Goal: Entertainment & Leisure: Consume media (video, audio)

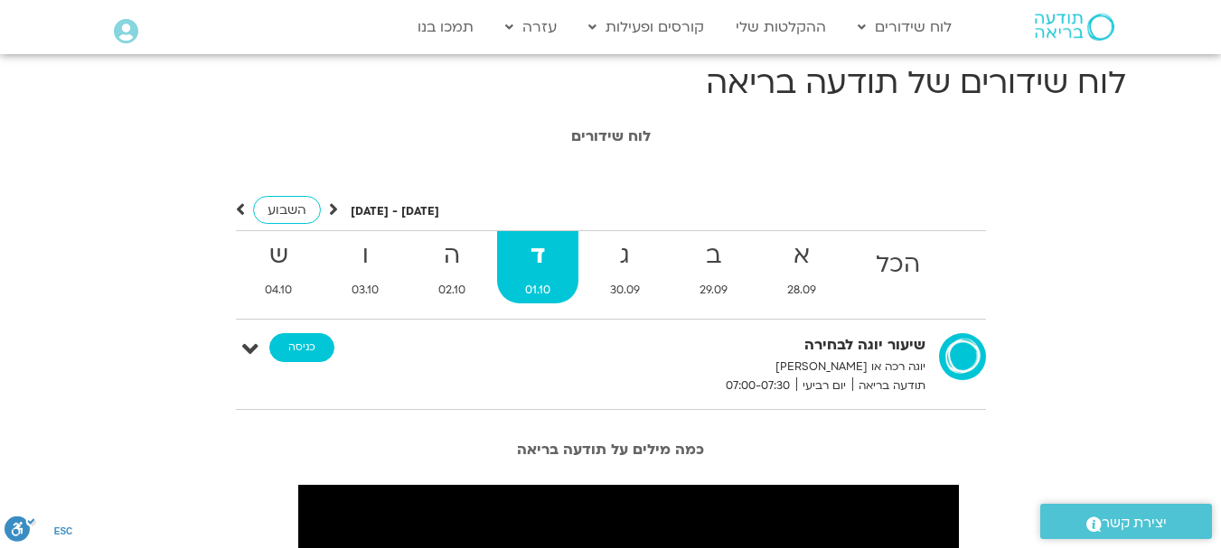
click at [295, 342] on link "כניסה" at bounding box center [301, 347] width 65 height 29
click at [783, 25] on link "ההקלטות שלי" at bounding box center [780, 27] width 108 height 34
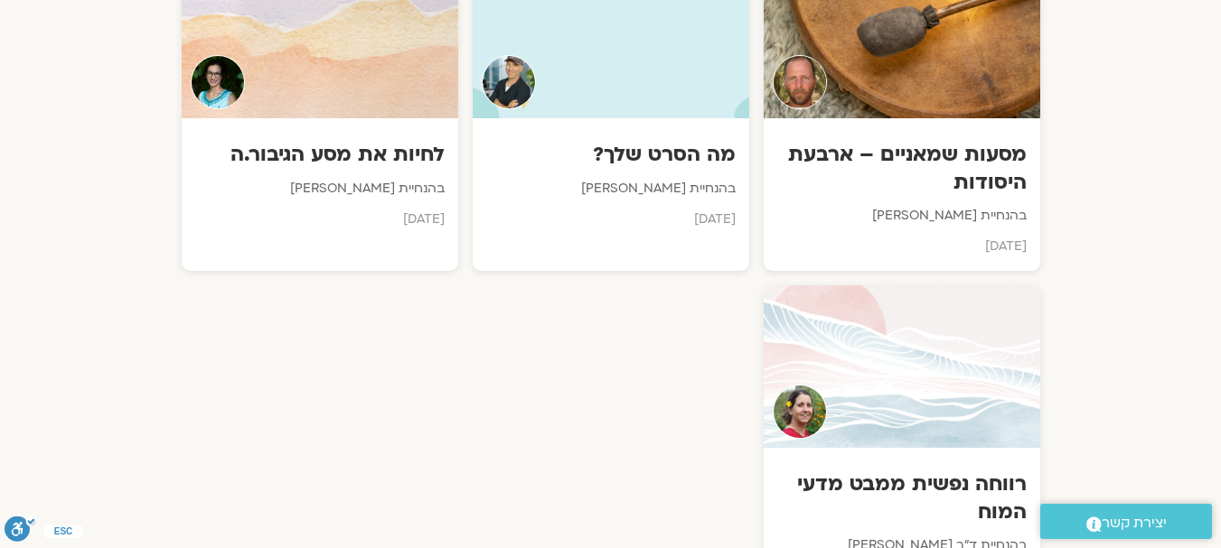
scroll to position [1175, 0]
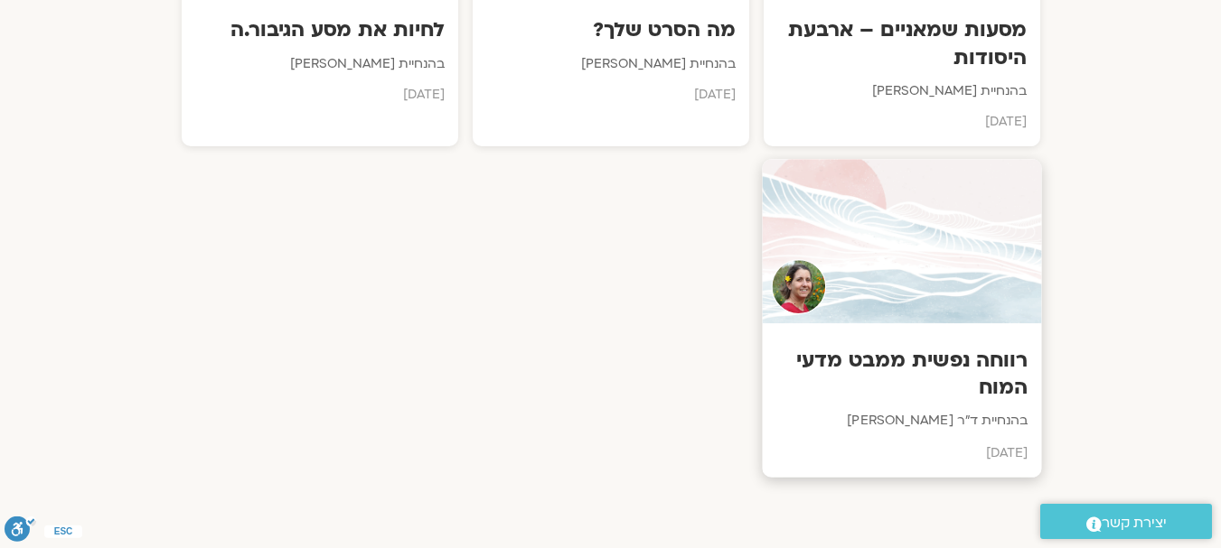
click at [878, 303] on div at bounding box center [901, 242] width 279 height 164
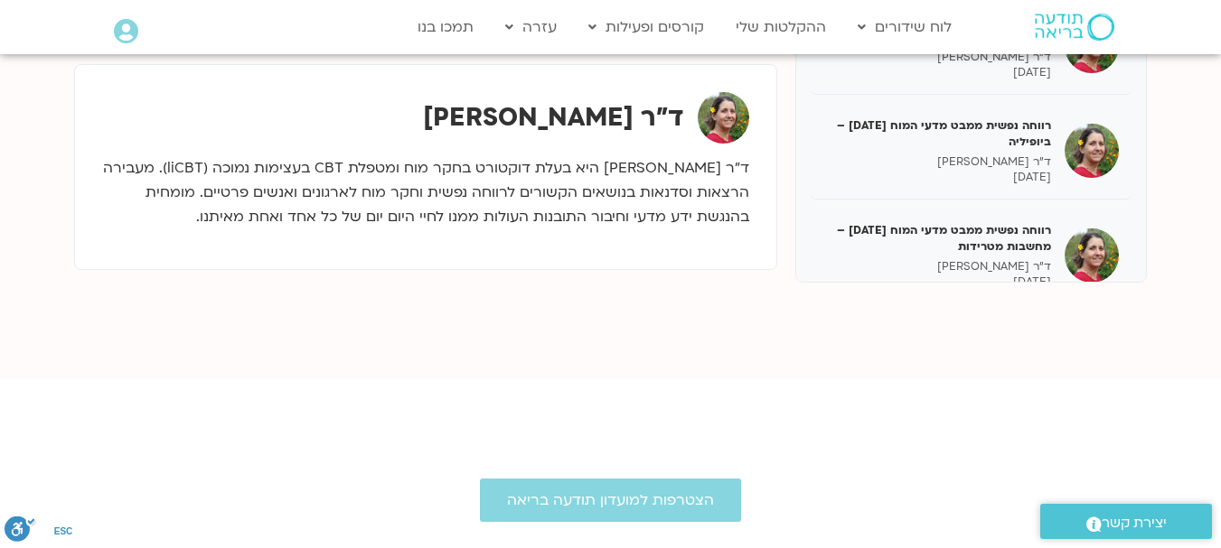
scroll to position [513, 0]
